Goal: Task Accomplishment & Management: Manage account settings

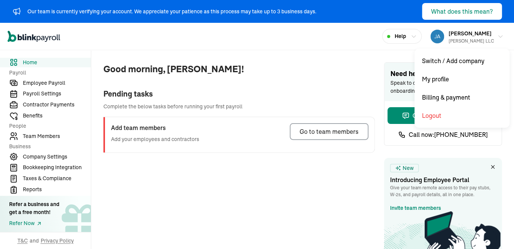
click at [475, 41] on div "[PERSON_NAME] LLC" at bounding box center [471, 41] width 46 height 7
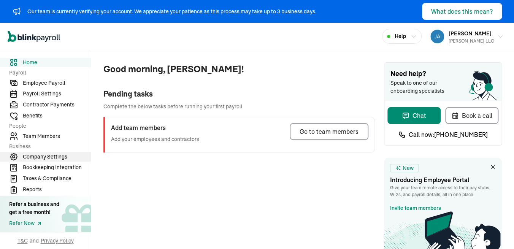
click at [38, 159] on span "Company Settings" at bounding box center [57, 157] width 68 height 8
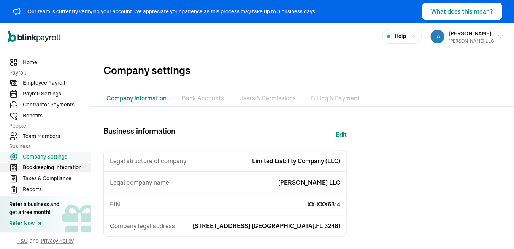
click at [53, 170] on span "Bookkeeping Integration" at bounding box center [57, 167] width 68 height 8
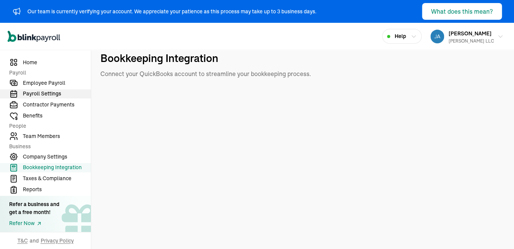
click at [49, 97] on span "Payroll Settings" at bounding box center [57, 94] width 68 height 8
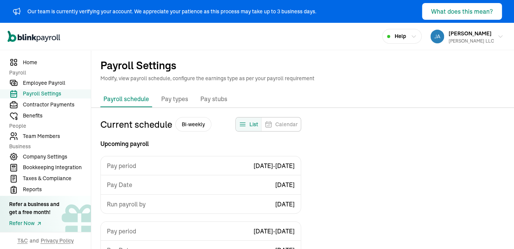
click at [304, 77] on p "Modify, view payroll schedule, configure the earnings type as per your payroll …" at bounding box center [302, 78] width 404 height 8
click at [56, 84] on span "Employee Payroll" at bounding box center [57, 83] width 68 height 8
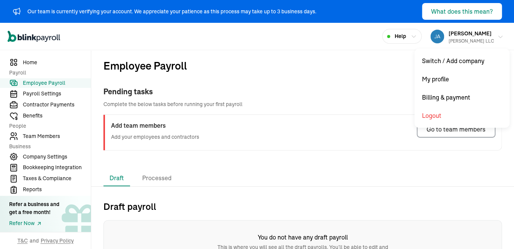
click at [497, 37] on icon "button" at bounding box center [500, 37] width 6 height 6
click at [489, 28] on button "[PERSON_NAME] [PERSON_NAME] LLC" at bounding box center [466, 36] width 79 height 19
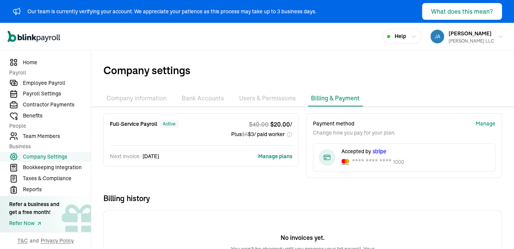
click at [190, 97] on li "Bank Accounts" at bounding box center [203, 98] width 48 height 16
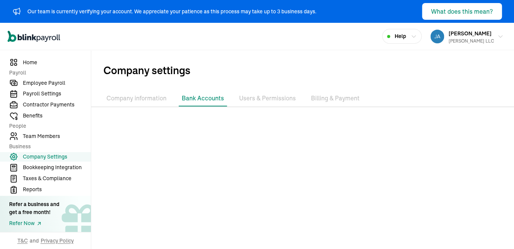
click at [260, 97] on li "Users & Permissions" at bounding box center [267, 98] width 63 height 16
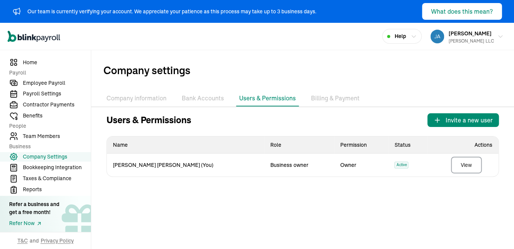
click at [331, 93] on li "Billing & Payment" at bounding box center [335, 98] width 55 height 16
